Goal: Task Accomplishment & Management: Understand process/instructions

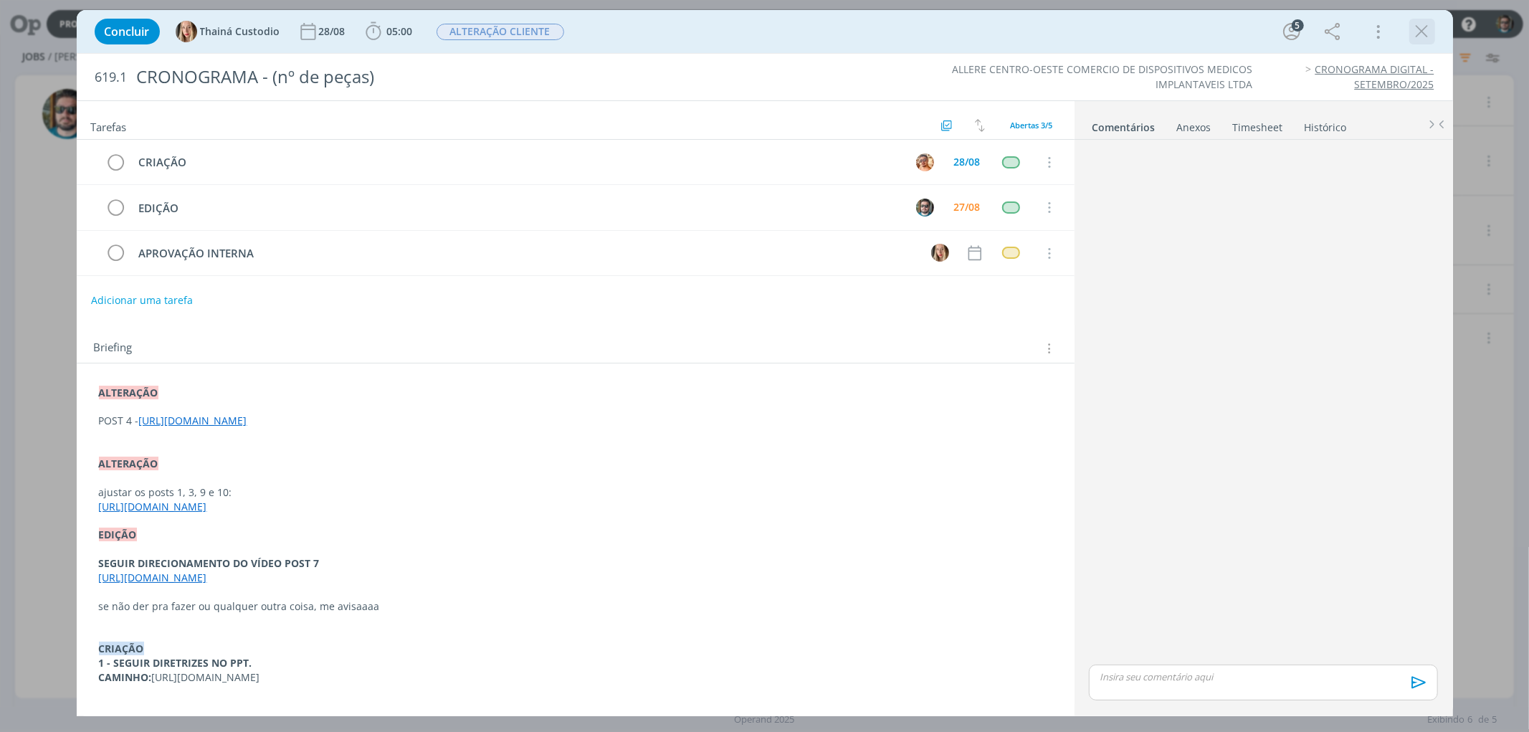
click at [1413, 33] on icon "dialog" at bounding box center [1421, 31] width 21 height 21
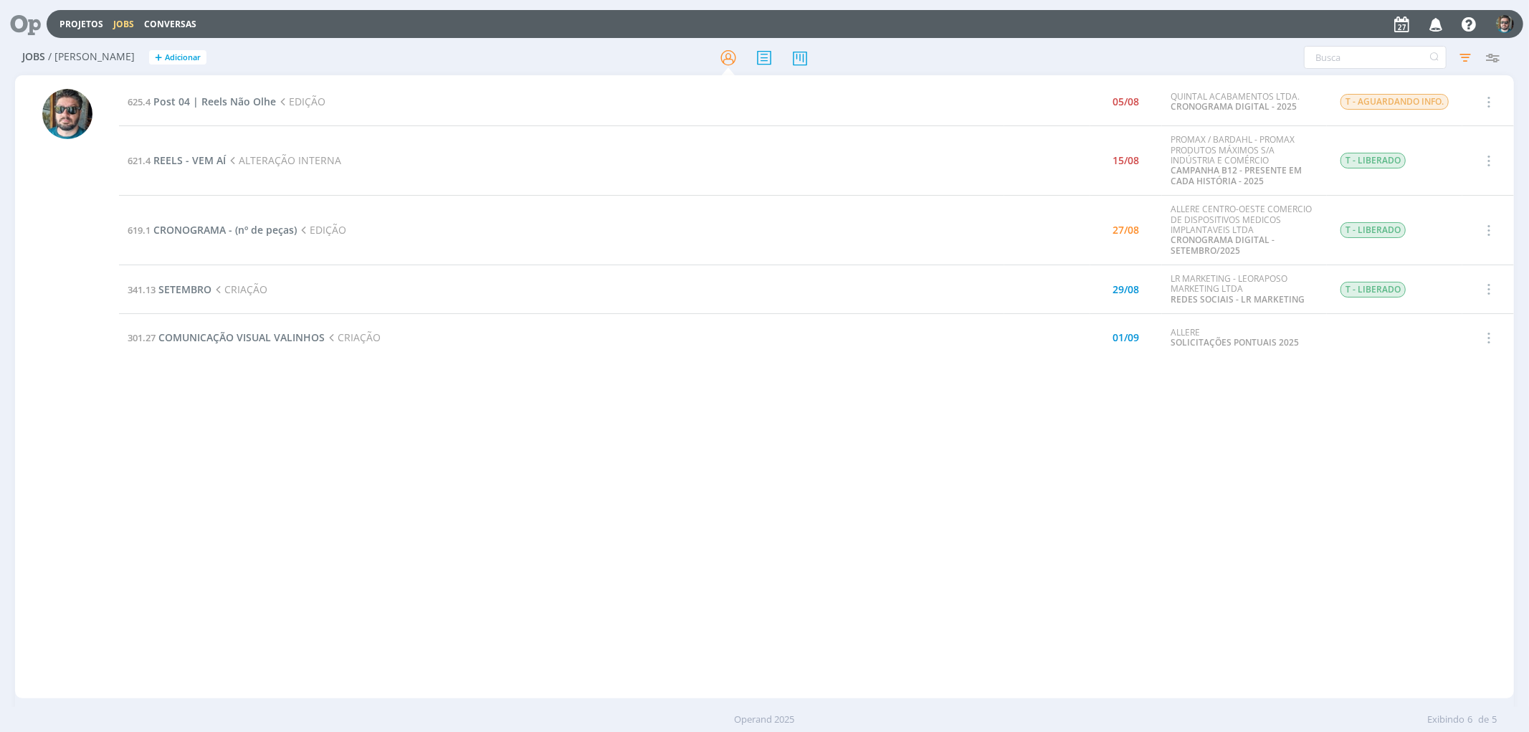
click at [546, 440] on div "625.4 Post 04 | Reels Não Olhe EDIÇÃO 05/08 QUINTAL ACABAMENTOS LTDA. CRONOGRAM…" at bounding box center [816, 386] width 1394 height 617
click at [391, 406] on div "625.4 Post 04 | Reels Não Olhe EDIÇÃO 05/08 QUINTAL ACABAMENTOS LTDA. CRONOGRAM…" at bounding box center [816, 386] width 1394 height 617
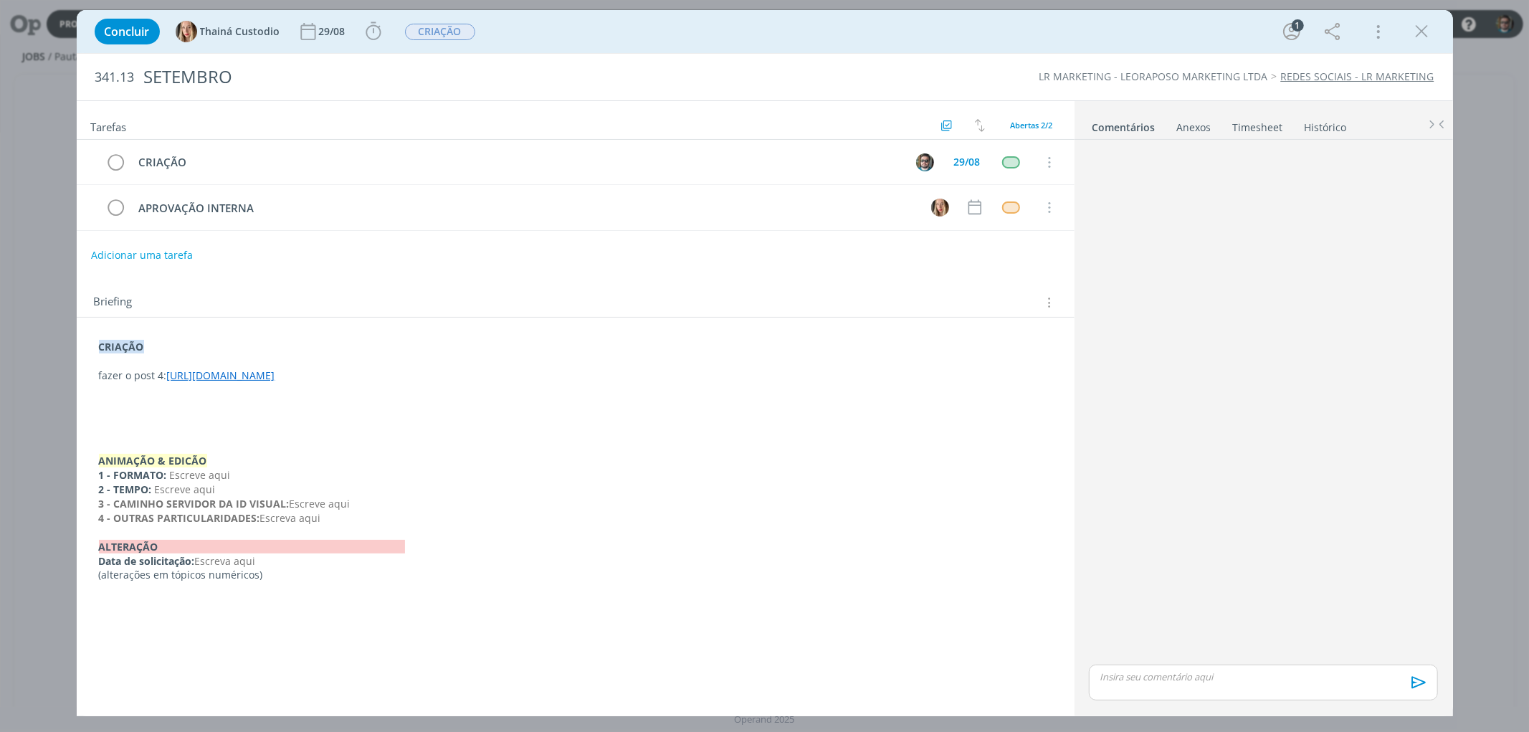
click at [275, 373] on link "[URL][DOMAIN_NAME]" at bounding box center [221, 375] width 108 height 14
click at [533, 398] on link "http:// [URL][DOMAIN_NAME]" at bounding box center [504, 402] width 141 height 19
click at [1423, 32] on icon "dialog" at bounding box center [1421, 31] width 21 height 21
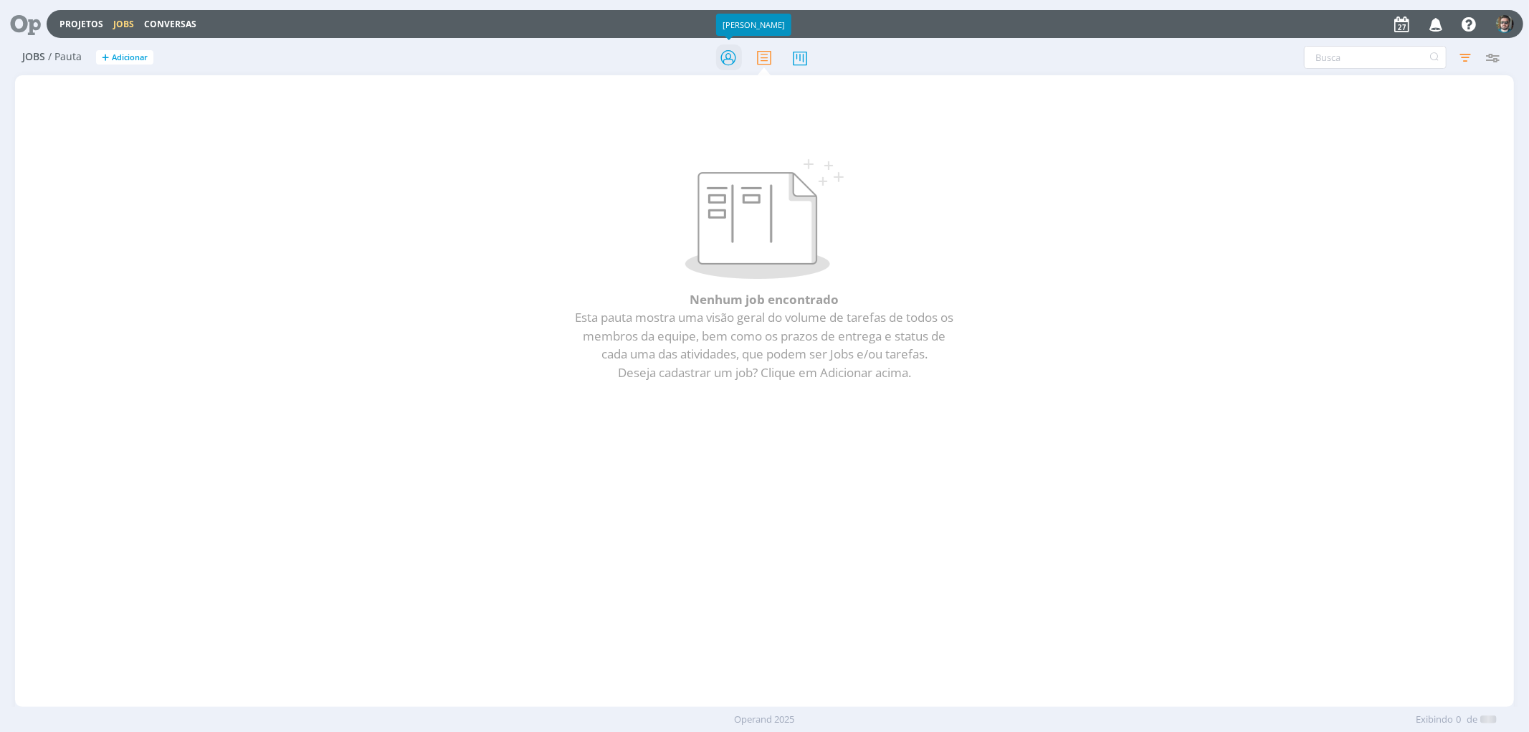
click at [726, 54] on icon at bounding box center [728, 58] width 26 height 28
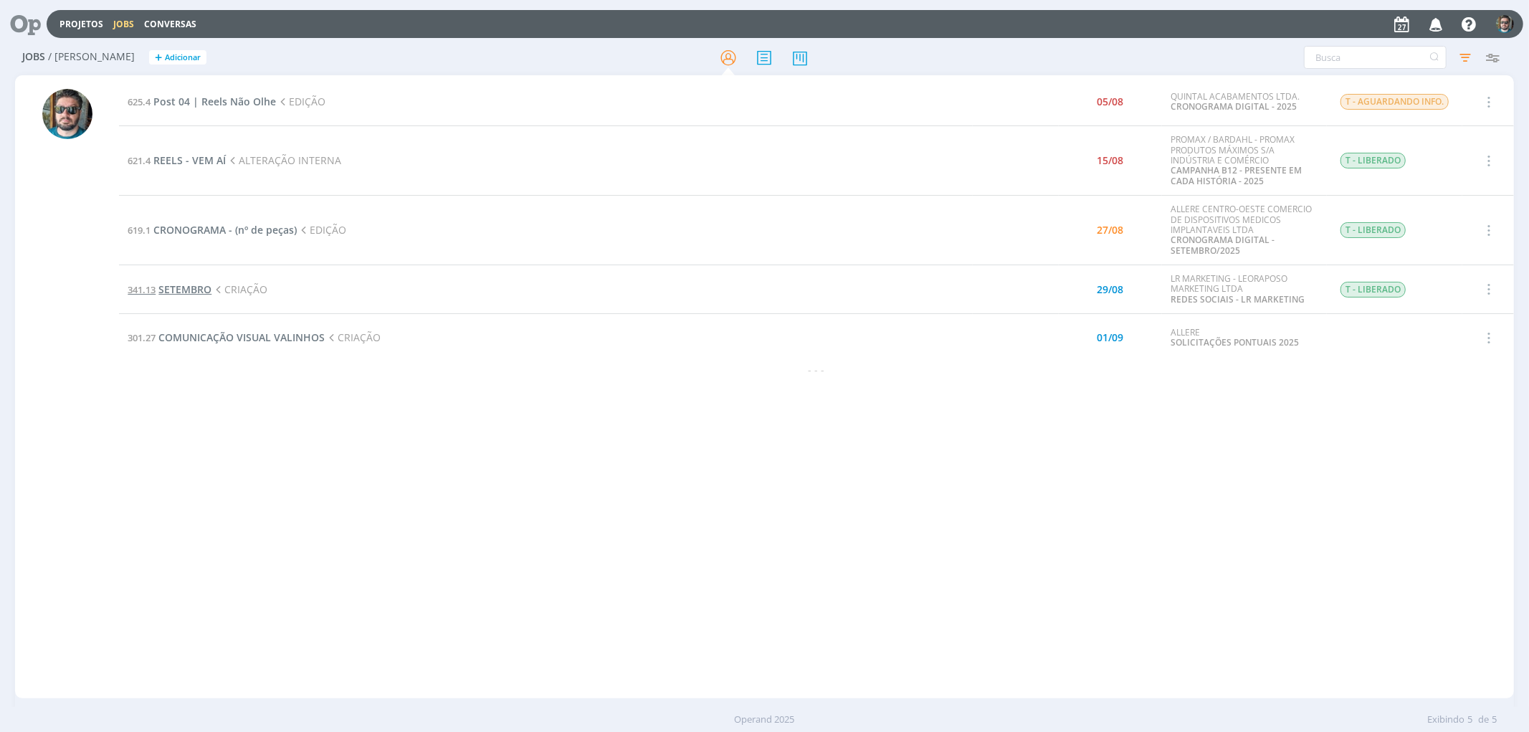
click at [194, 288] on span "SETEMBRO" at bounding box center [184, 289] width 53 height 14
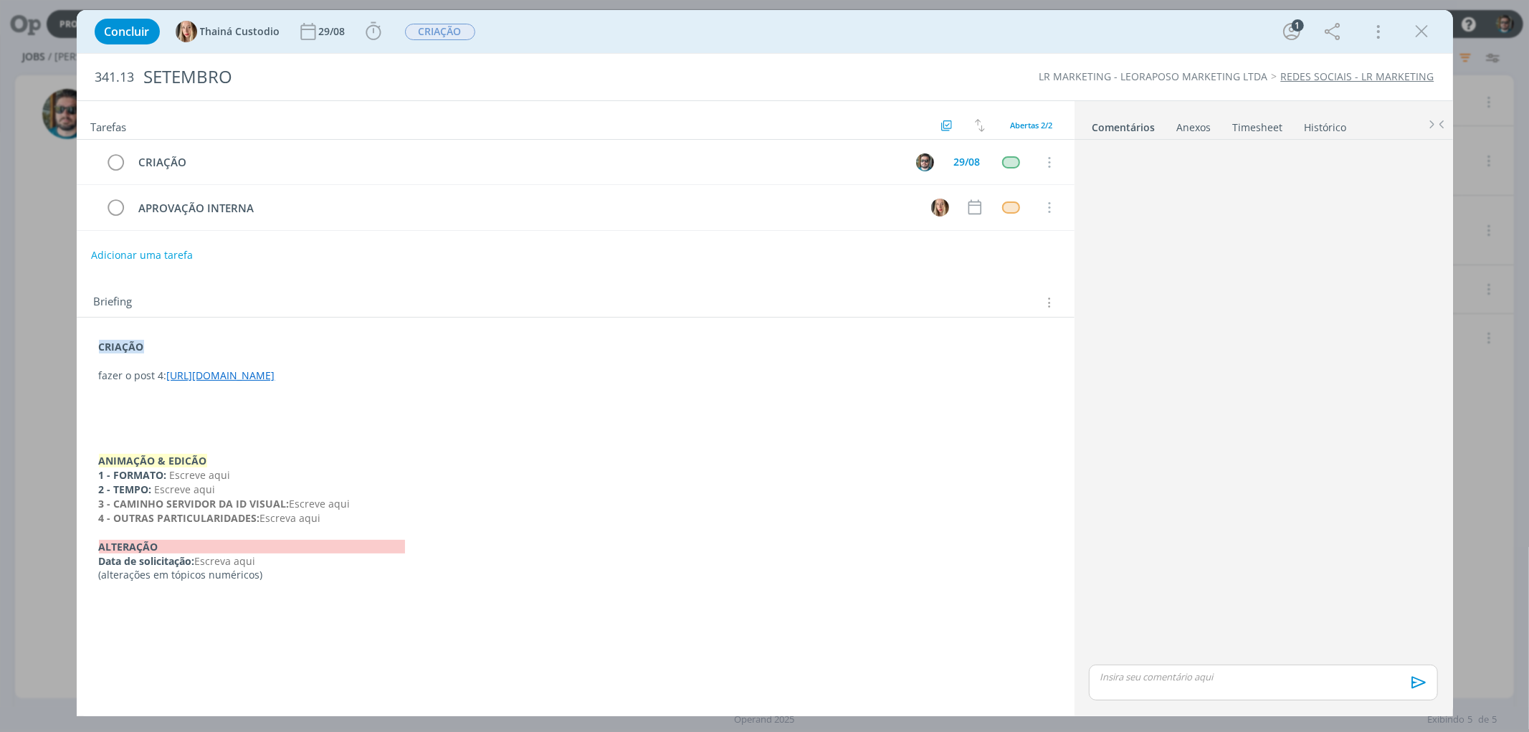
drag, startPoint x: 167, startPoint y: 369, endPoint x: 922, endPoint y: 378, distance: 755.4
click at [922, 378] on p "fazer o post 4: [URL][DOMAIN_NAME]" at bounding box center [575, 375] width 953 height 14
copy link "https://docs.google.com/presentation/d/1Uwz0zlZU-B9ME50iOPTDI8KaE13yIkGICw4kpQu…"
click at [1433, 40] on div "dialog" at bounding box center [1422, 32] width 26 height 26
click at [1426, 36] on icon "dialog" at bounding box center [1421, 31] width 21 height 21
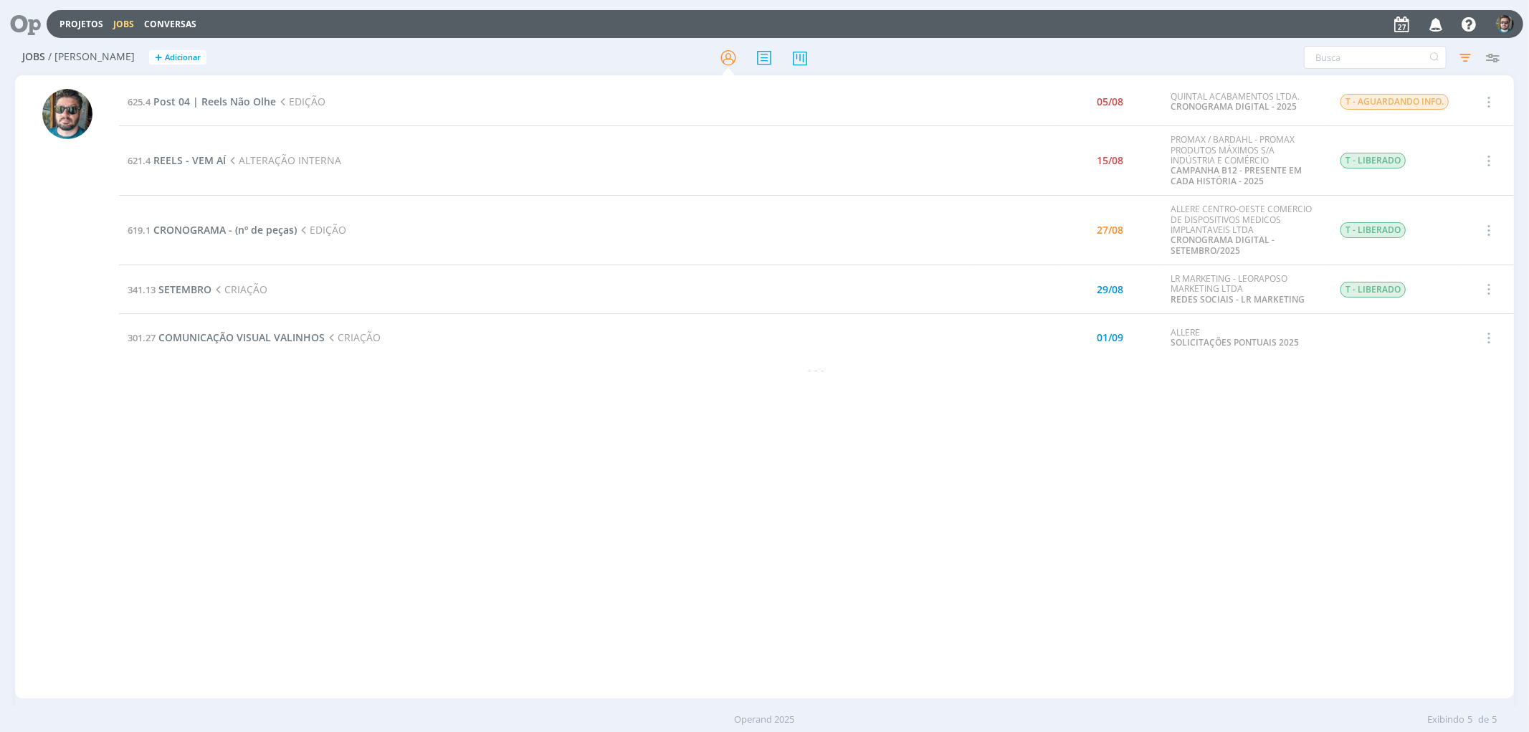
click at [559, 426] on div "625.4 Post 04 | Reels Não Olhe EDIÇÃO 05/08 QUINTAL ACABAMENTOS LTDA. CRONOGRAM…" at bounding box center [816, 386] width 1394 height 617
